Goal: Navigation & Orientation: Find specific page/section

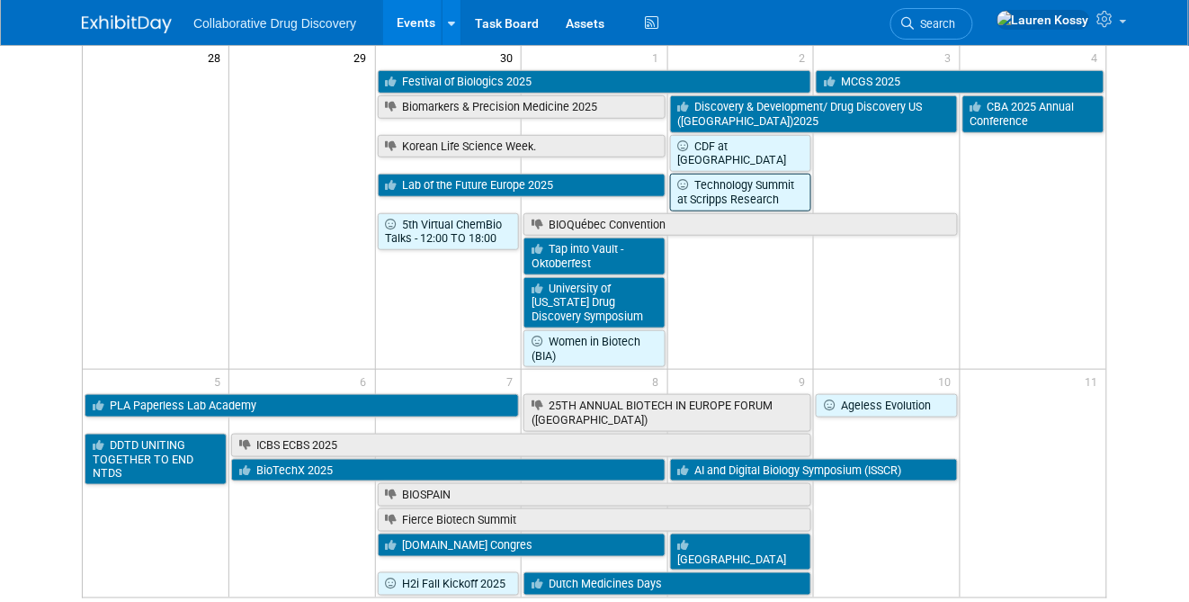
scroll to position [1871, 0]
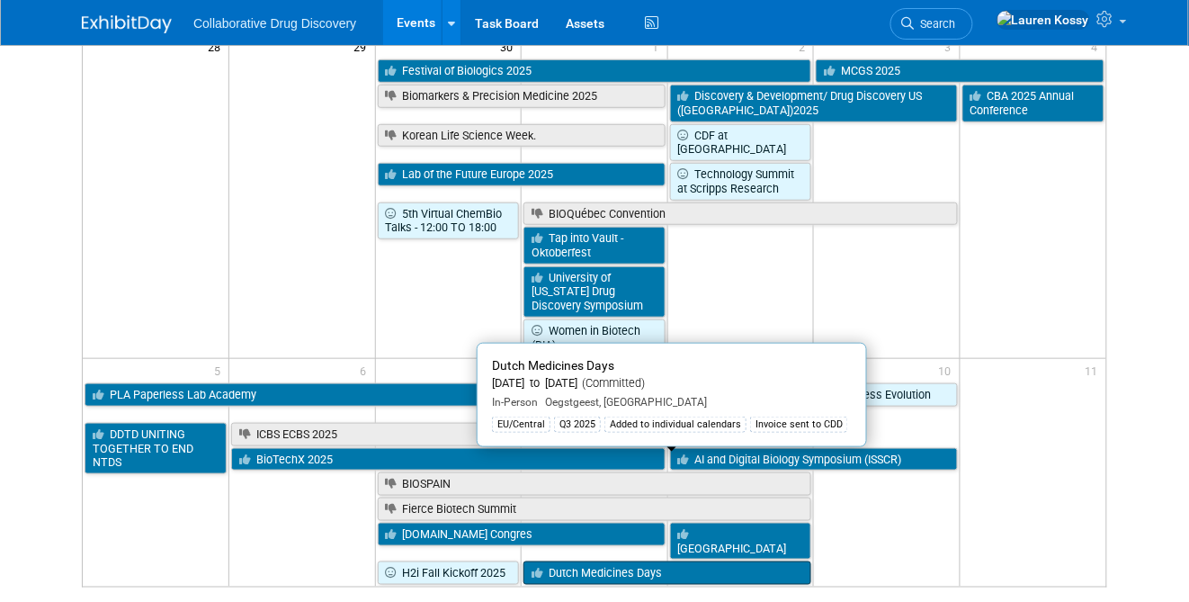
click at [731, 561] on link "Dutch Medicines Days" at bounding box center [668, 572] width 288 height 23
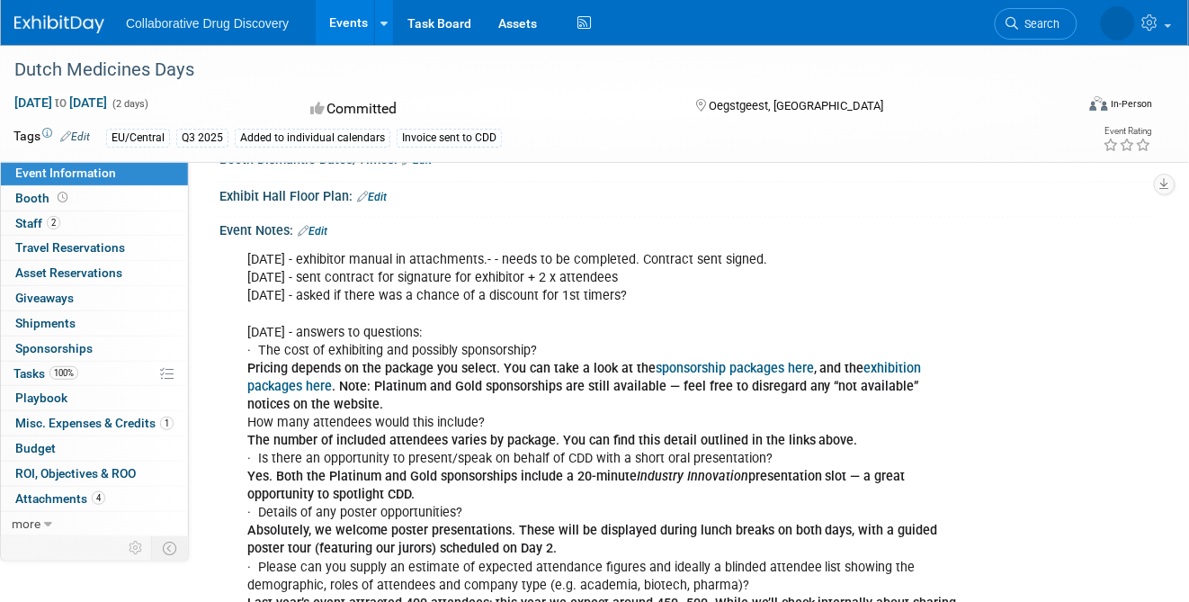
scroll to position [589, 0]
